Goal: Find specific page/section: Find specific page/section

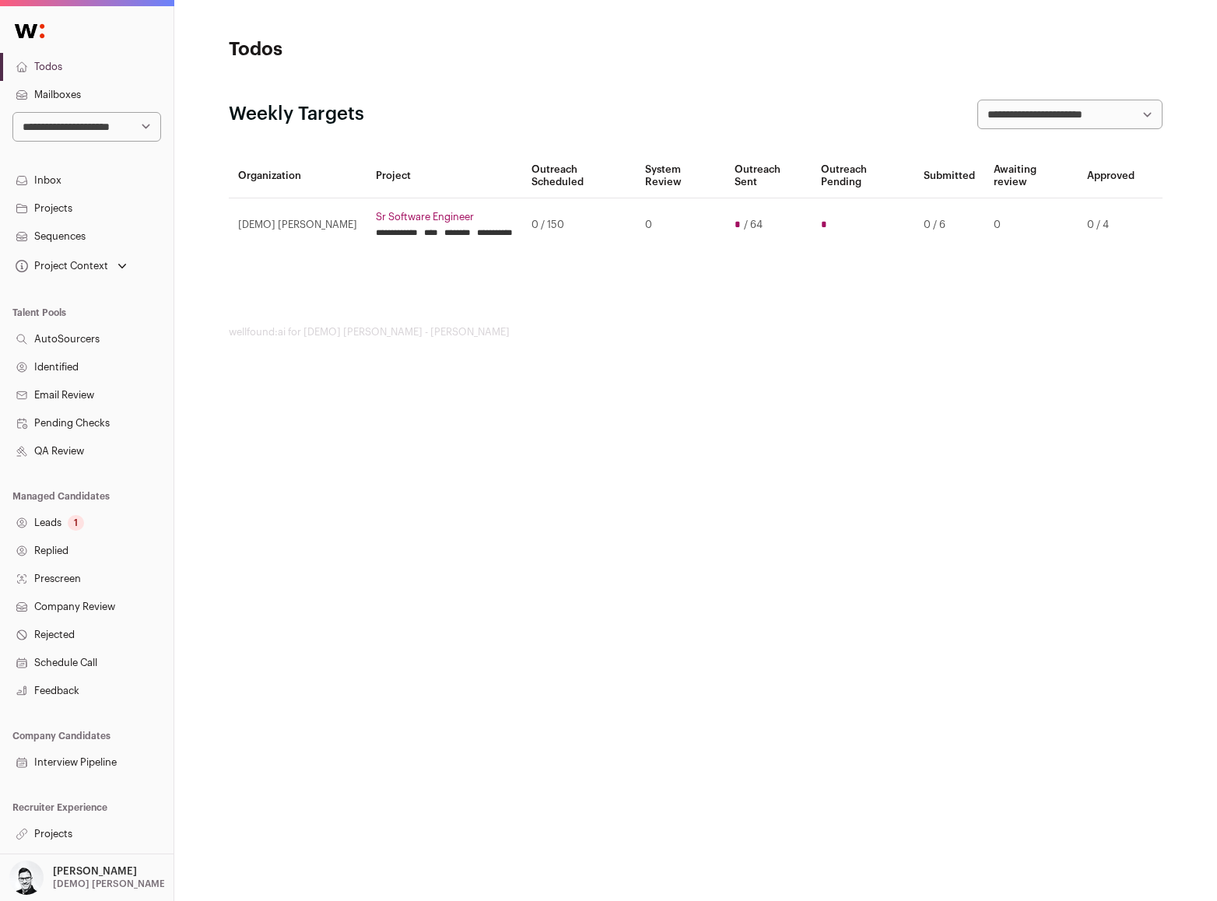
click at [68, 869] on p "[PERSON_NAME]" at bounding box center [95, 872] width 84 height 12
click at [413, 823] on html "**********" at bounding box center [608, 450] width 1217 height 901
click at [47, 833] on link "Projects" at bounding box center [87, 834] width 174 height 28
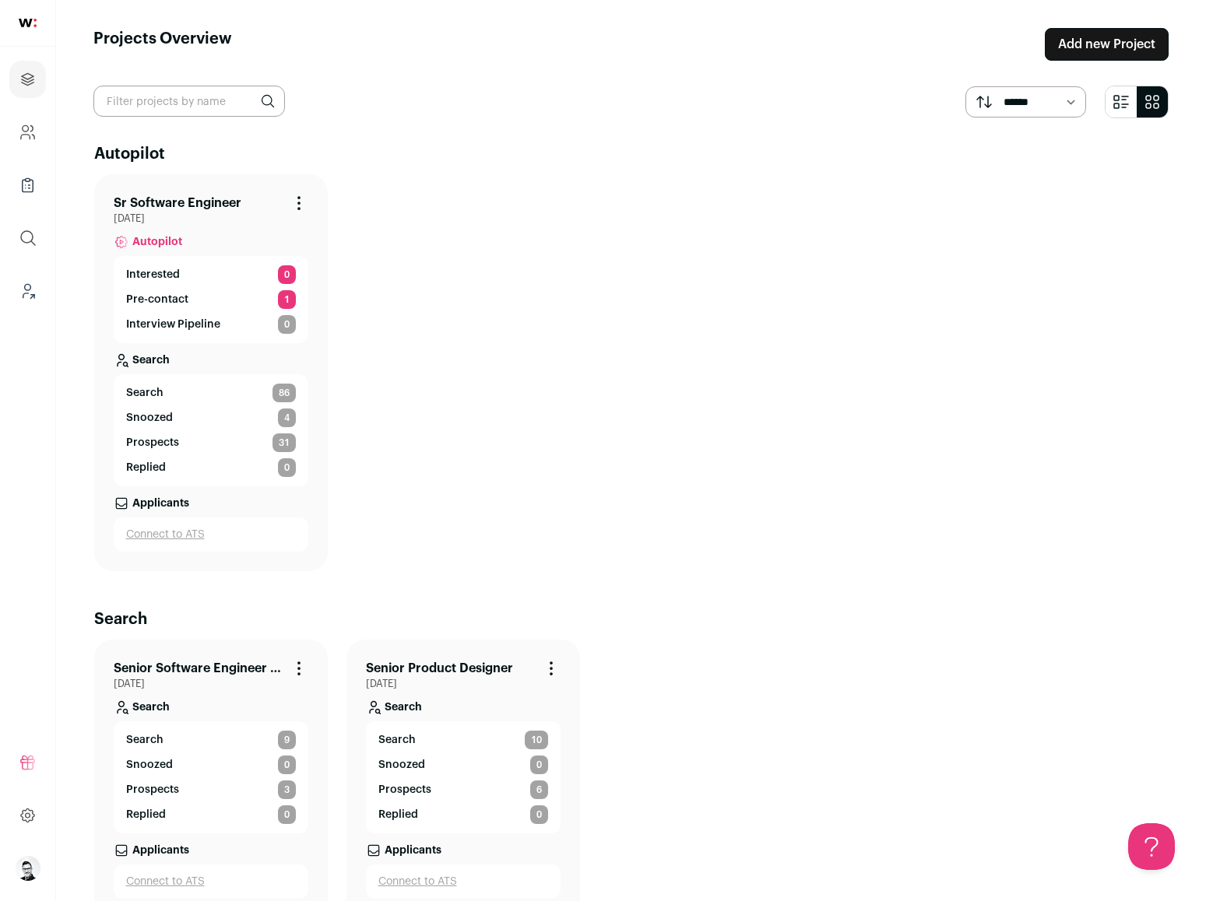
click at [132, 197] on link "Sr Software Engineer" at bounding box center [178, 203] width 128 height 19
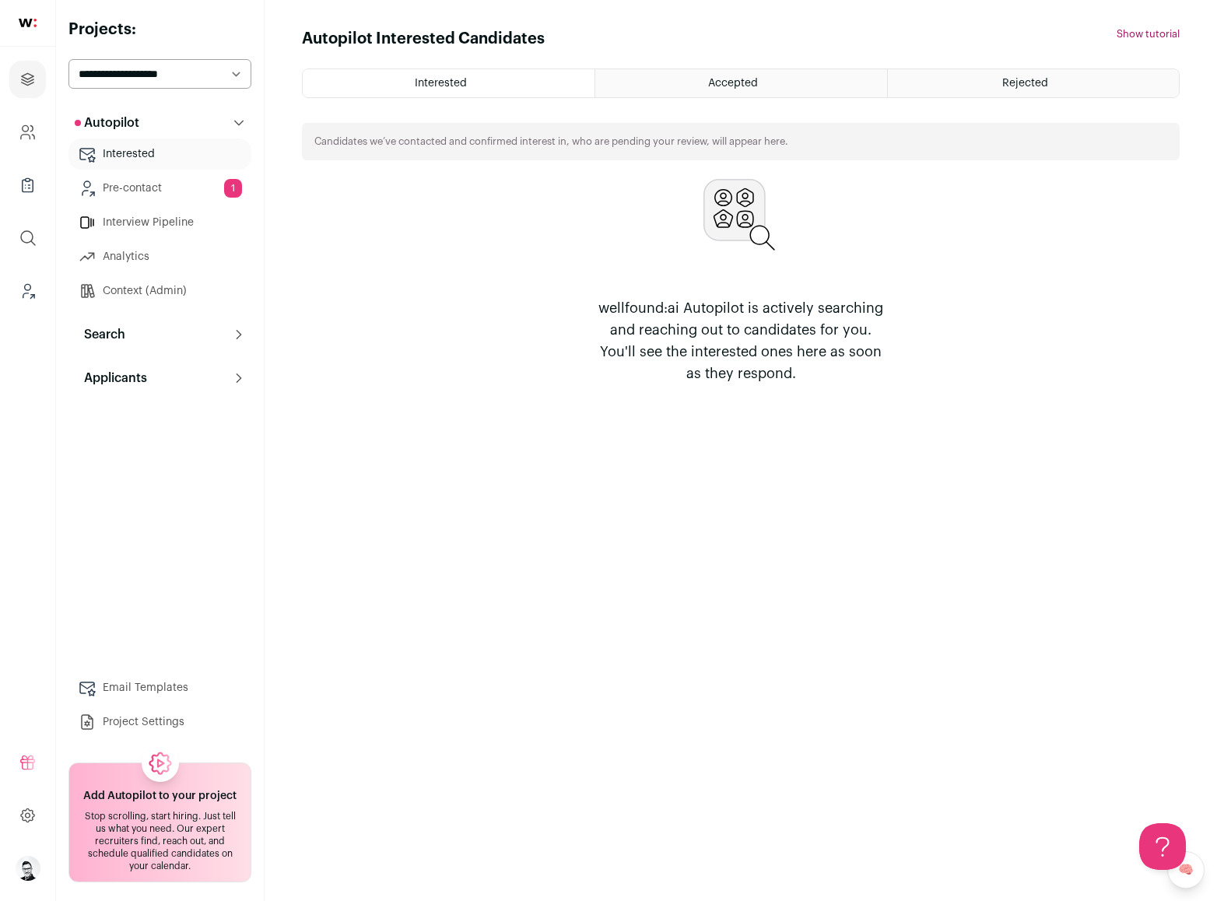
click at [118, 320] on button "Search" at bounding box center [159, 334] width 183 height 31
click at [129, 354] on link "Search" at bounding box center [159, 365] width 183 height 31
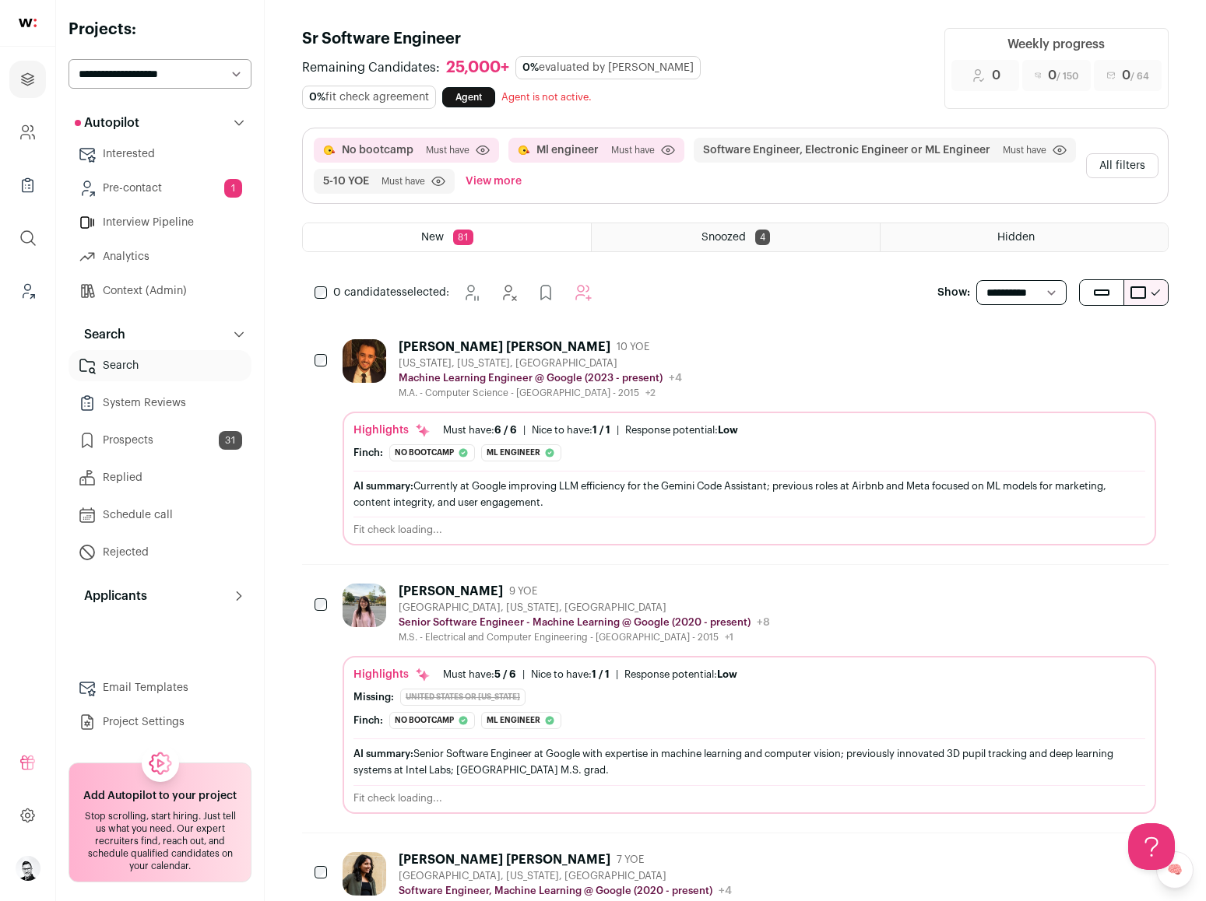
click at [1102, 156] on button "All filters" at bounding box center [1122, 165] width 72 height 25
